Goal: Check status: Check status

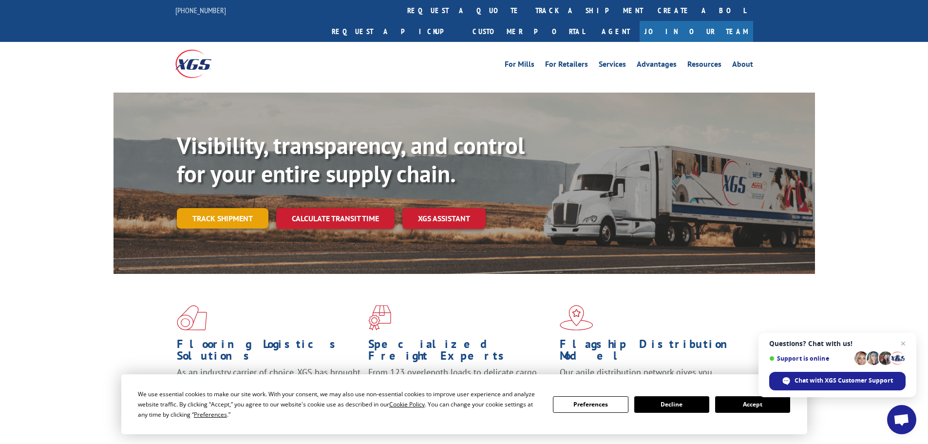
click at [238, 208] on link "Track shipment" at bounding box center [223, 218] width 92 height 20
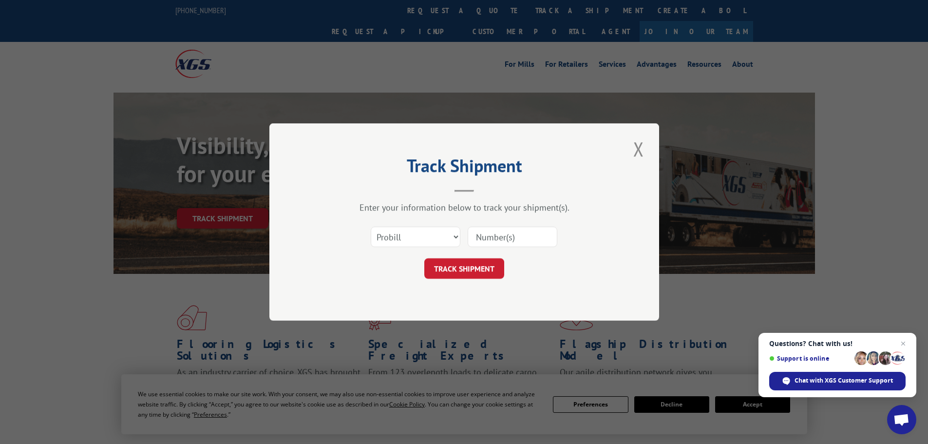
click at [492, 237] on input at bounding box center [513, 236] width 90 height 20
paste input "17002145"
type input "17002145"
click at [463, 270] on button "TRACK SHIPMENT" at bounding box center [464, 268] width 80 height 20
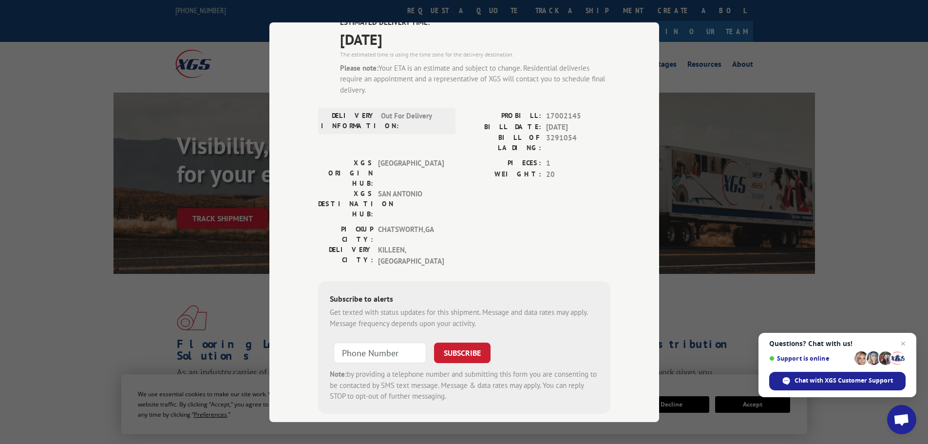
scroll to position [35, 0]
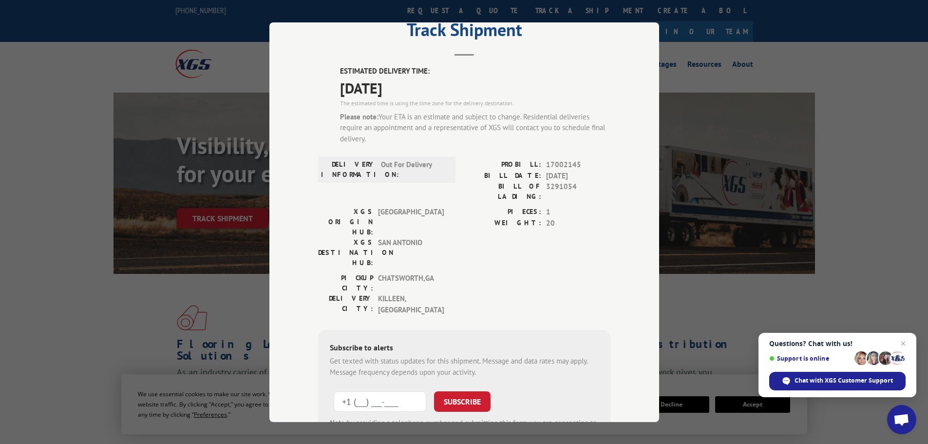
click at [364, 391] on input "+1 (___) ___-____" at bounding box center [380, 401] width 93 height 20
paste input "254) 780-8529"
type input "[PHONE_NUMBER]"
click at [442, 391] on button "SUBSCRIBE" at bounding box center [462, 401] width 57 height 20
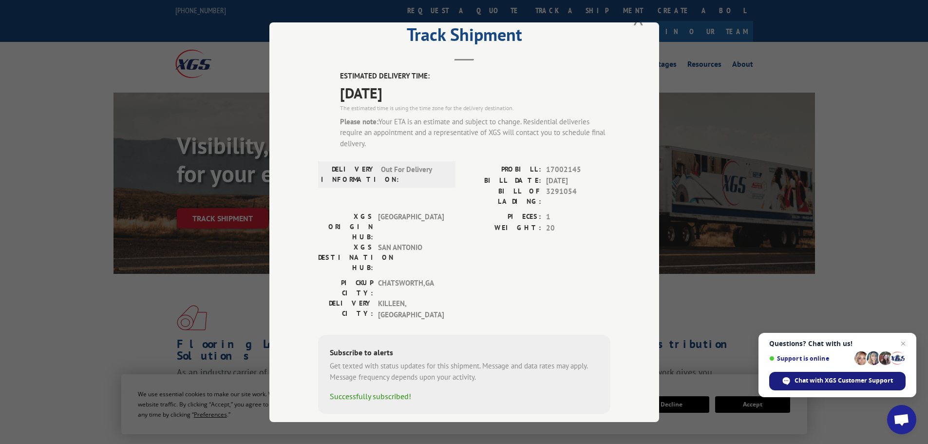
click at [877, 377] on span "Chat with XGS Customer Support" at bounding box center [843, 380] width 98 height 9
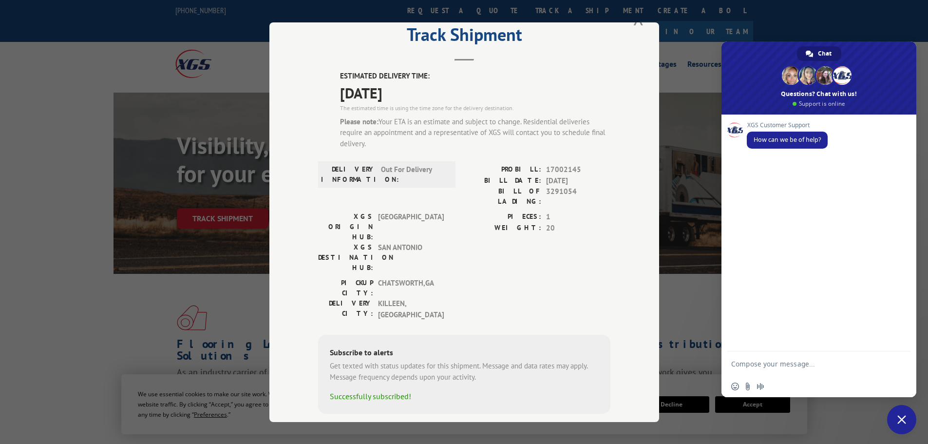
scroll to position [0, 0]
drag, startPoint x: 781, startPoint y: 370, endPoint x: 776, endPoint y: 364, distance: 7.7
click at [780, 370] on textarea "Compose your message..." at bounding box center [809, 363] width 156 height 24
click at [774, 360] on textarea "Compose your message..." at bounding box center [809, 363] width 156 height 24
type textarea "Track a package"
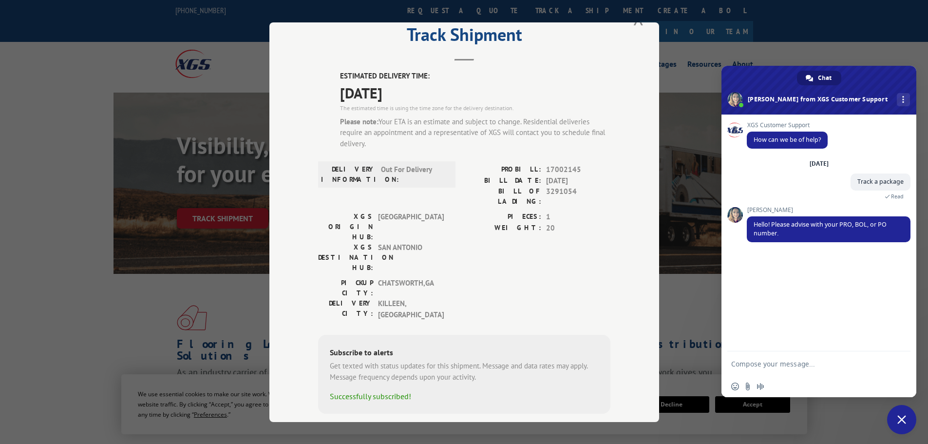
click at [766, 365] on textarea "Compose your message..." at bounding box center [809, 363] width 156 height 24
paste textarea "17002145"
type textarea "17002145"
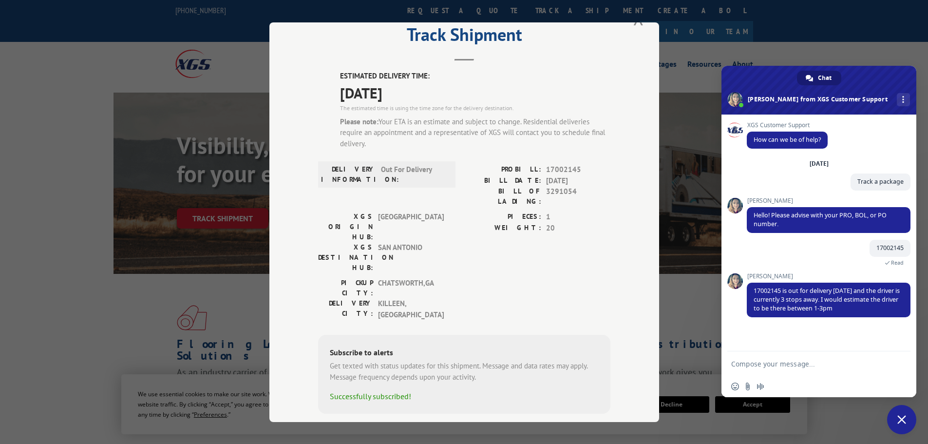
click at [754, 364] on textarea "Compose your message..." at bounding box center [809, 363] width 156 height 24
type textarea "Ok thats Great Thanks for the Info"
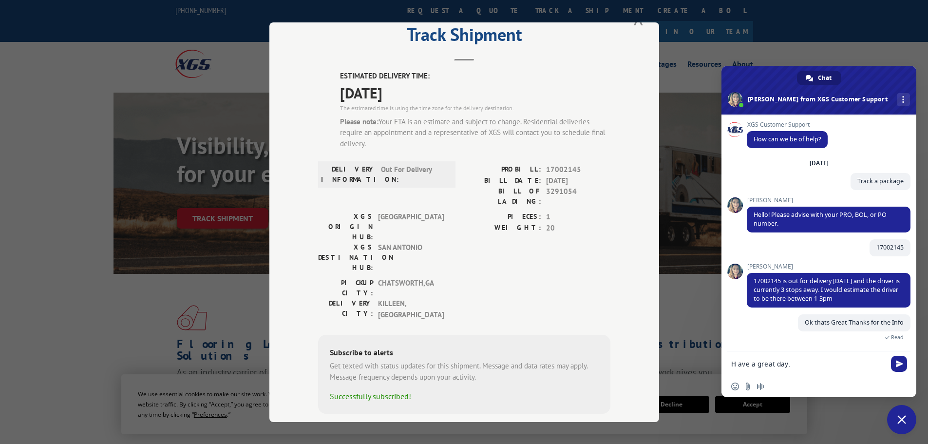
click at [737, 364] on textarea "H ave a great day." at bounding box center [809, 363] width 156 height 24
type textarea "Have a great day."
click at [896, 362] on span "Send" at bounding box center [899, 363] width 7 height 7
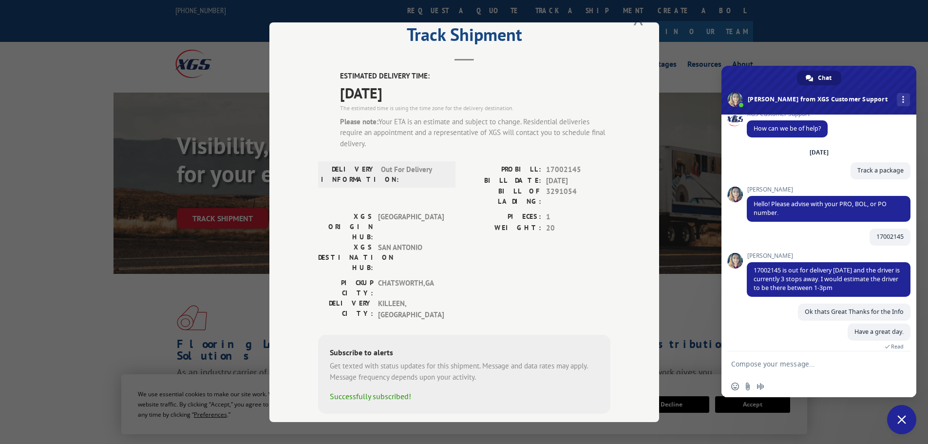
scroll to position [20, 0]
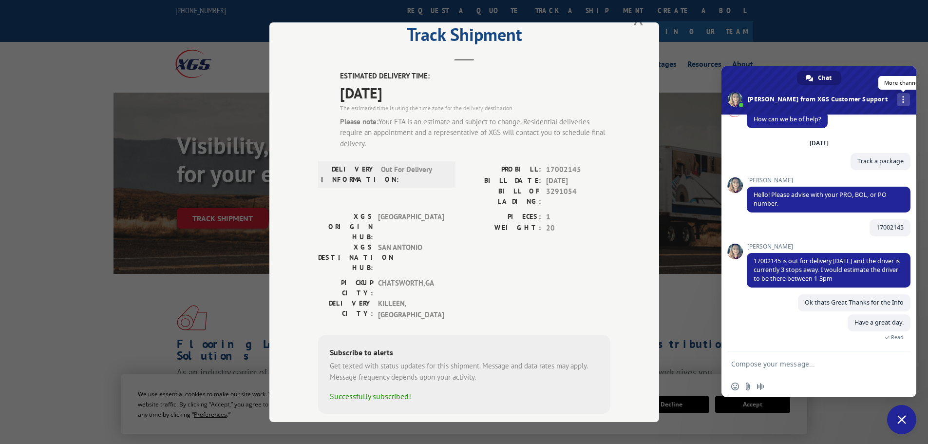
click at [897, 103] on link "More channels" at bounding box center [903, 99] width 13 height 13
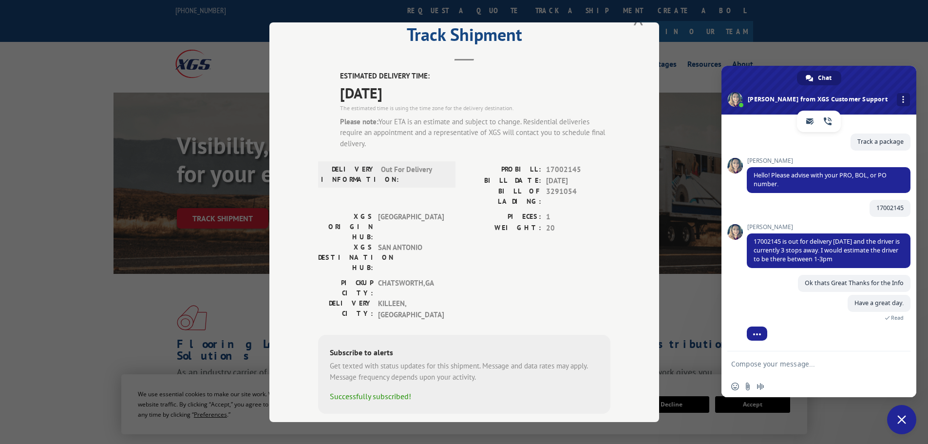
click at [744, 143] on div "XGS Customer Support How can we be of help? [DATE] Track a package 3 minutes ag…" at bounding box center [818, 232] width 195 height 237
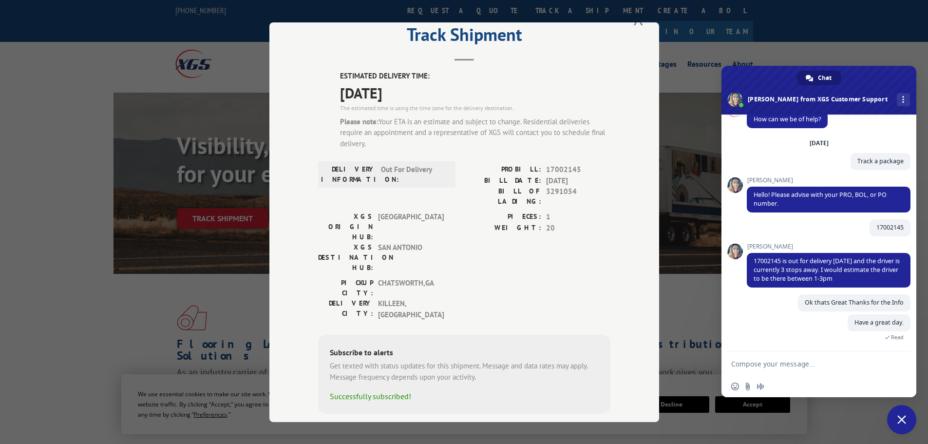
scroll to position [110, 0]
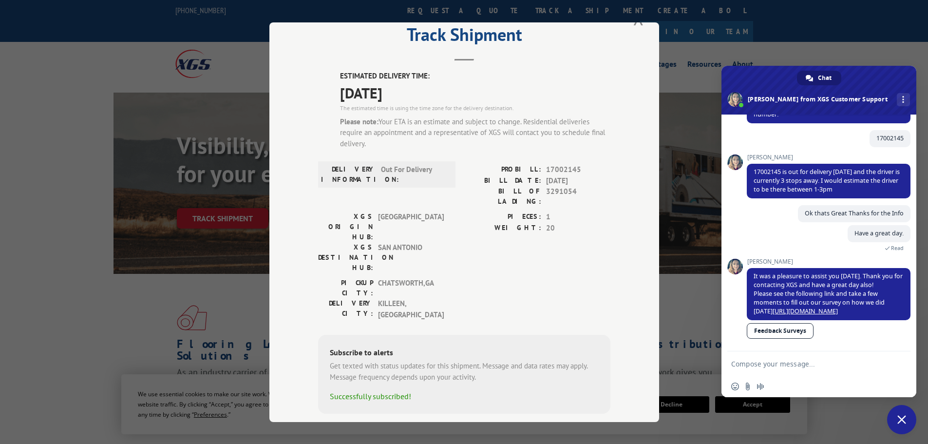
click at [781, 332] on link "Feedback Surveys" at bounding box center [780, 331] width 67 height 16
click at [901, 411] on span "Close chat" at bounding box center [901, 419] width 29 height 29
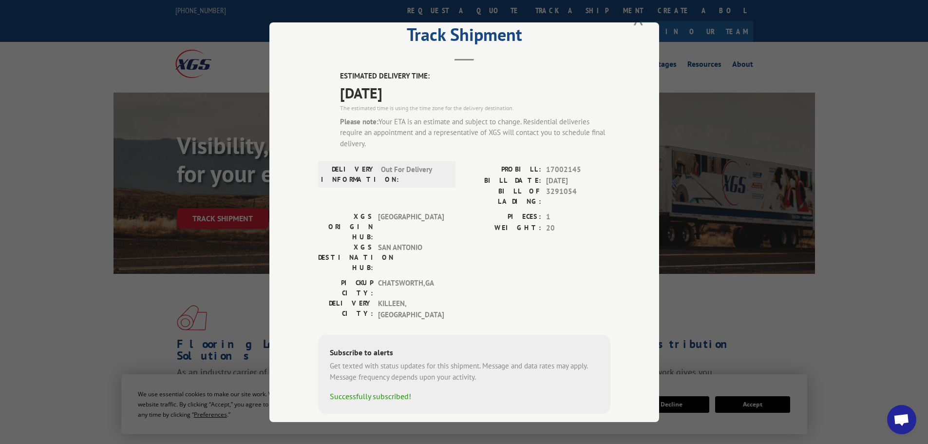
click at [909, 426] on span "Open chat" at bounding box center [901, 419] width 29 height 29
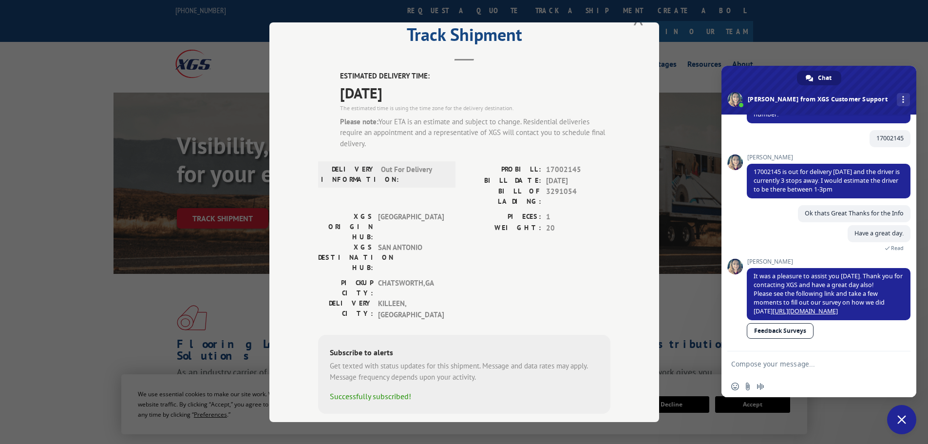
click at [905, 418] on span "Close chat" at bounding box center [901, 419] width 9 height 9
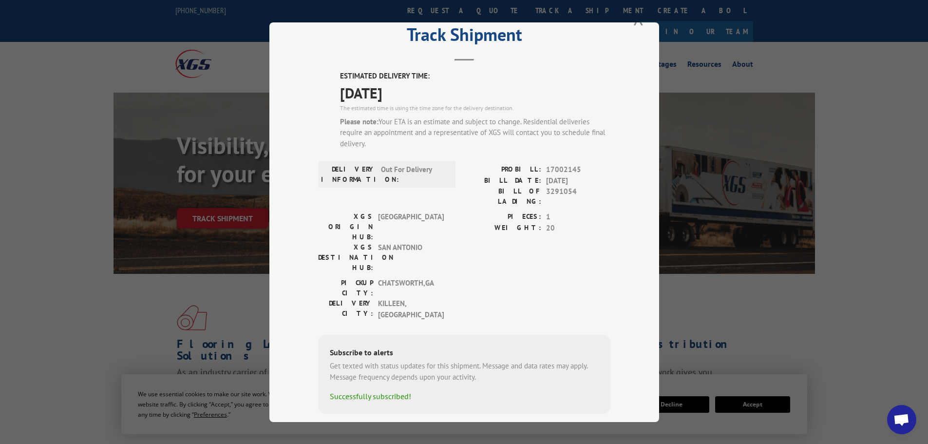
scroll to position [0, 0]
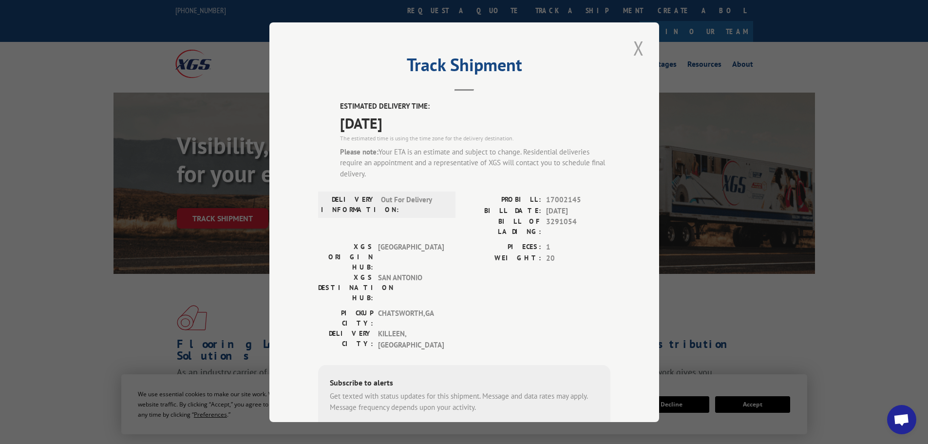
click at [630, 48] on button "Close modal" at bounding box center [638, 48] width 17 height 27
